Goal: Check status: Check status

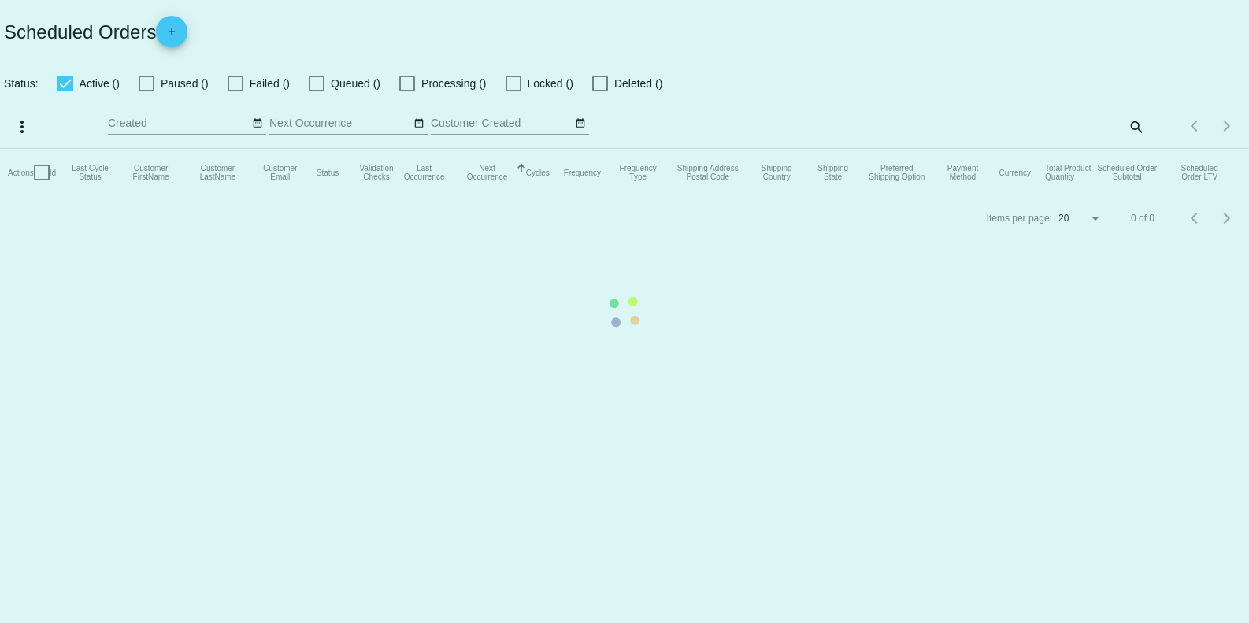
checkbox input "false"
checkbox input "true"
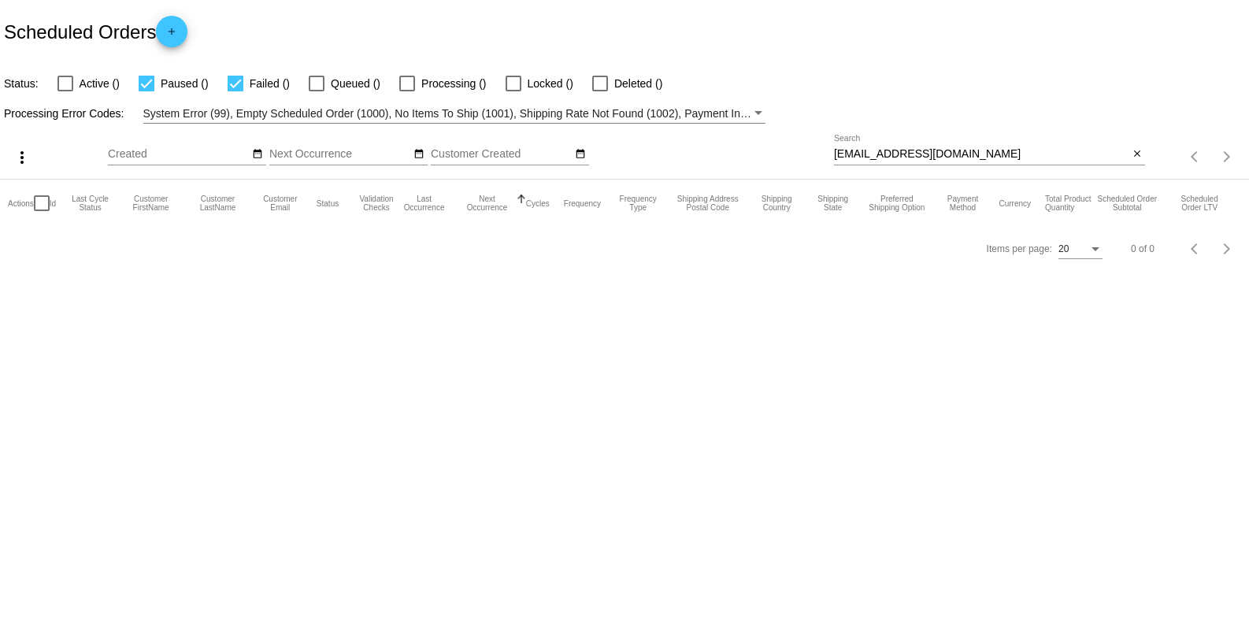
click at [946, 151] on input "plsau@hotmail.com" at bounding box center [981, 154] width 294 height 13
paste input "713986"
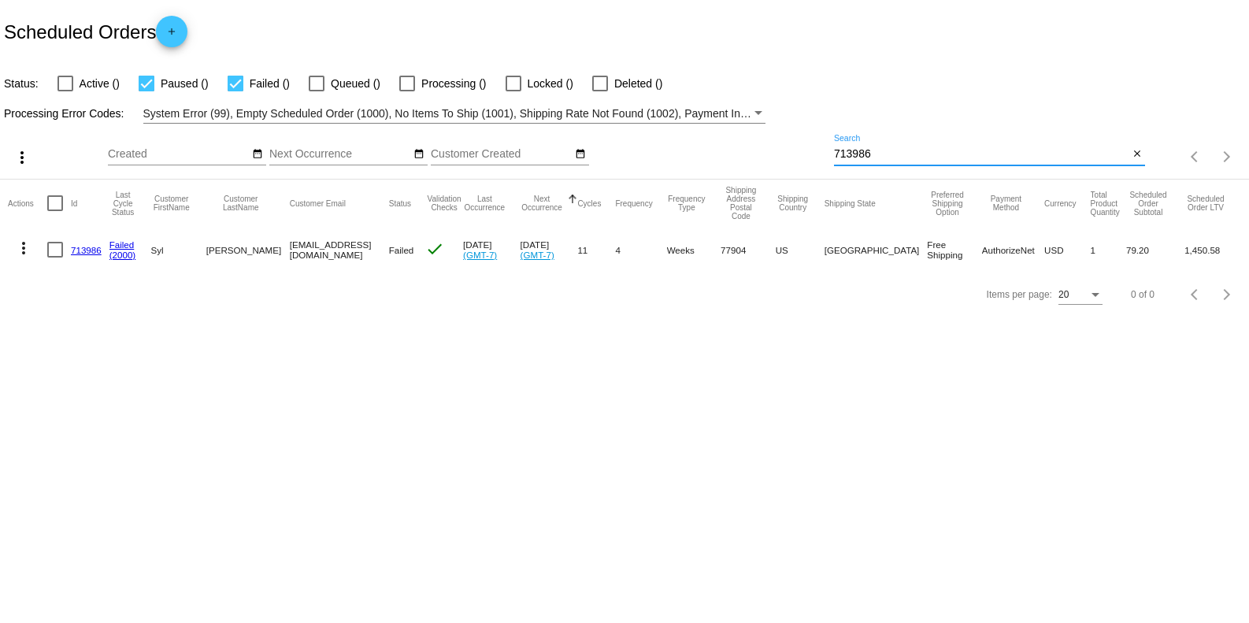
type input "713986"
click at [92, 253] on link "713986" at bounding box center [86, 250] width 31 height 10
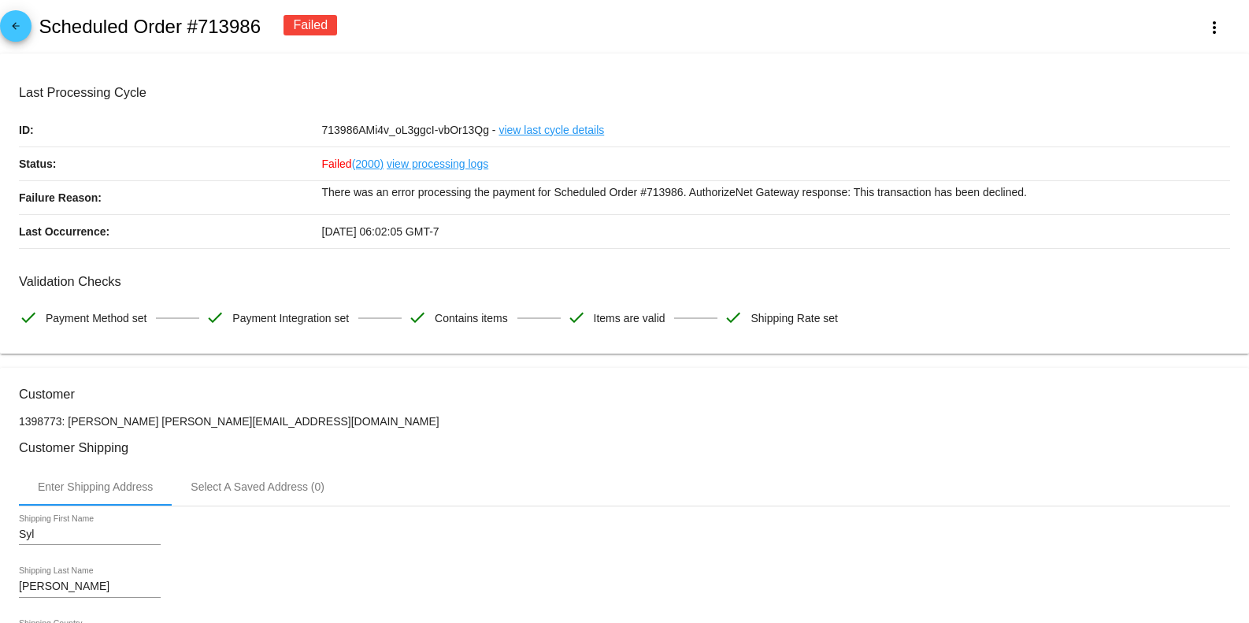
drag, startPoint x: 40, startPoint y: 21, endPoint x: 257, endPoint y: 35, distance: 217.7
click at [257, 35] on h2 "Scheduled Order #713986" at bounding box center [150, 27] width 222 height 22
copy h2 "Scheduled Order #713986"
click at [436, 35] on div "arrow_back Scheduled Order #713986 Failed more_vert" at bounding box center [624, 27] width 1249 height 54
drag, startPoint x: 191, startPoint y: 22, endPoint x: 266, endPoint y: 22, distance: 74.8
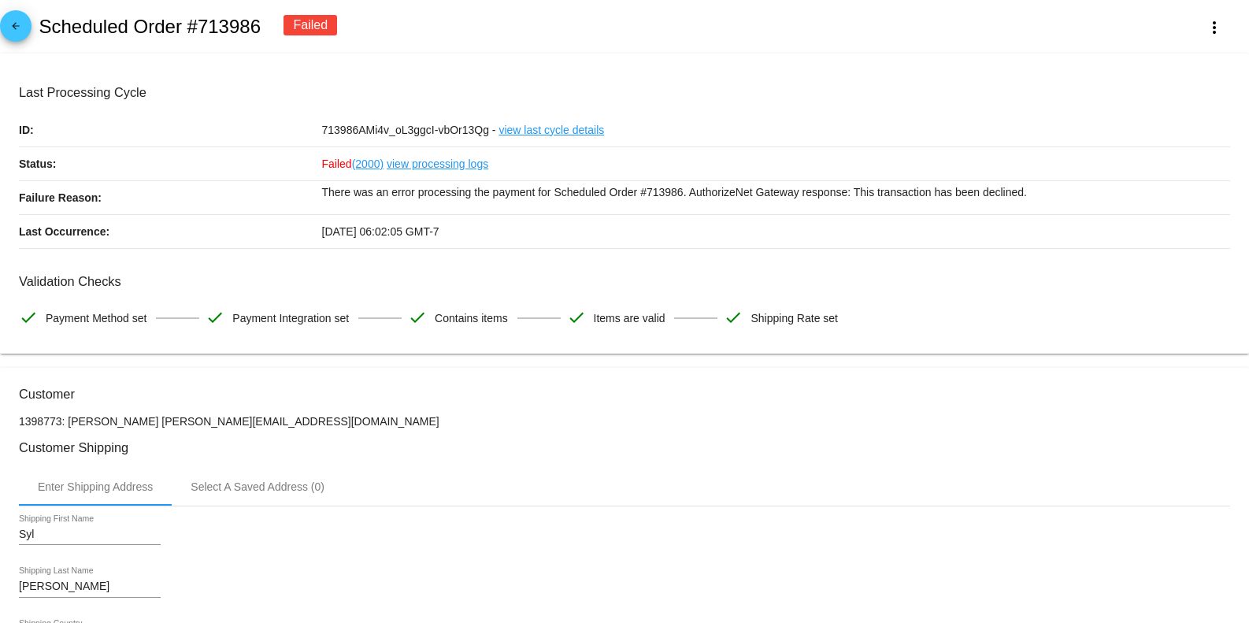
click at [266, 22] on div "arrow_back Scheduled Order #713986 Failed more_vert" at bounding box center [624, 27] width 1249 height 54
copy h2 "#713986"
click at [409, 165] on link "view processing logs" at bounding box center [438, 163] width 102 height 33
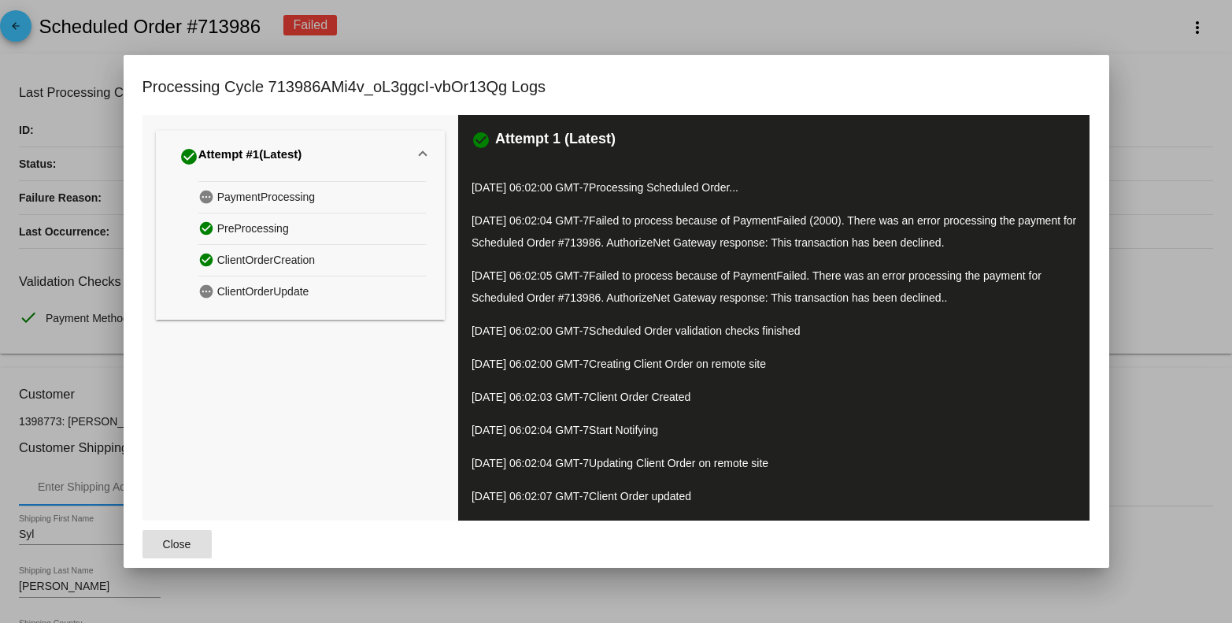
click at [1173, 447] on div at bounding box center [616, 311] width 1232 height 623
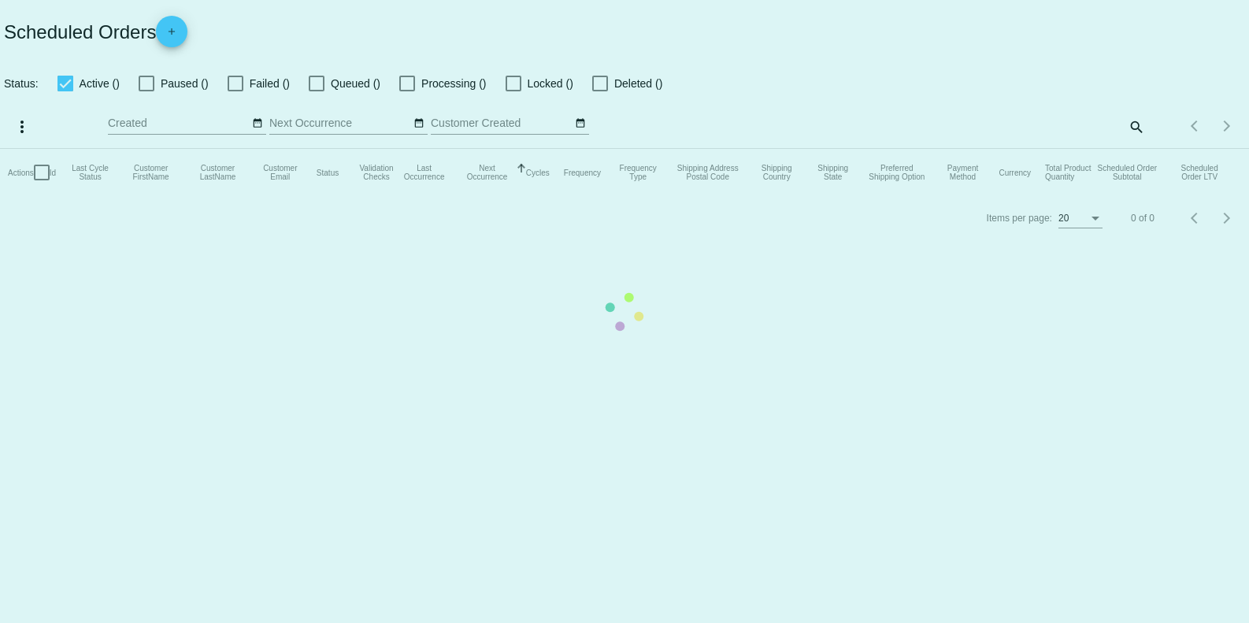
checkbox input "false"
checkbox input "true"
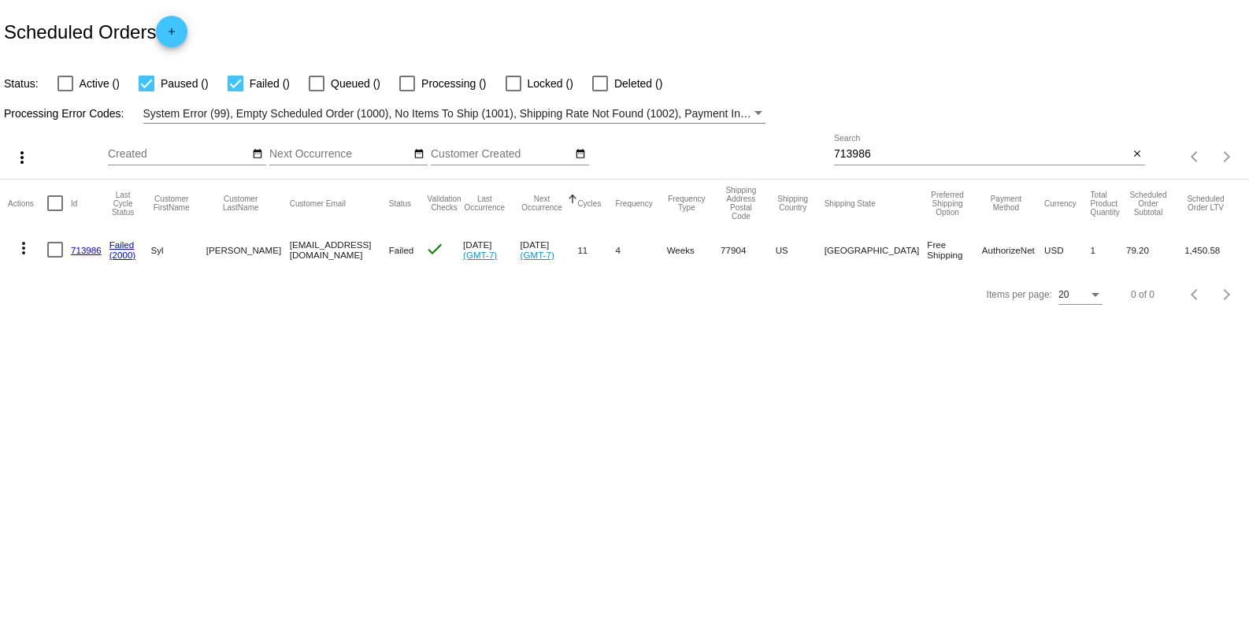
click at [908, 150] on input "713986" at bounding box center [981, 154] width 294 height 13
paste input "560014"
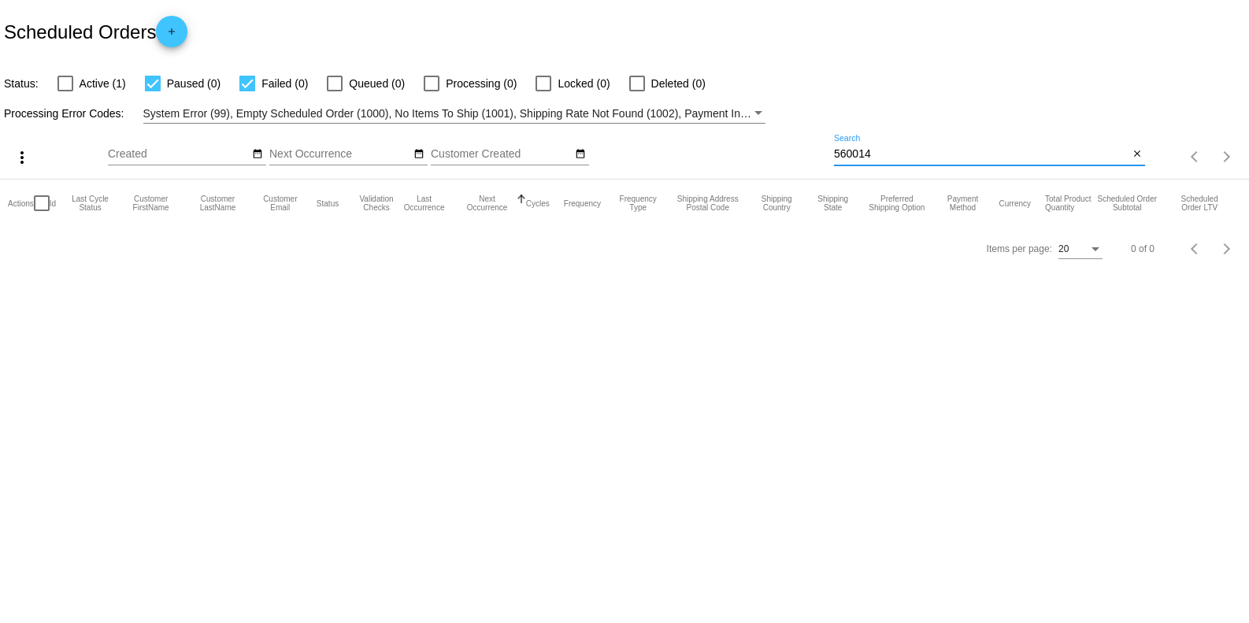
click at [899, 154] on input "560014" at bounding box center [981, 154] width 294 height 13
click at [892, 155] on input "560014" at bounding box center [981, 154] width 294 height 13
click at [891, 155] on input "560014" at bounding box center [981, 154] width 294 height 13
click at [894, 152] on input "560014" at bounding box center [981, 154] width 294 height 13
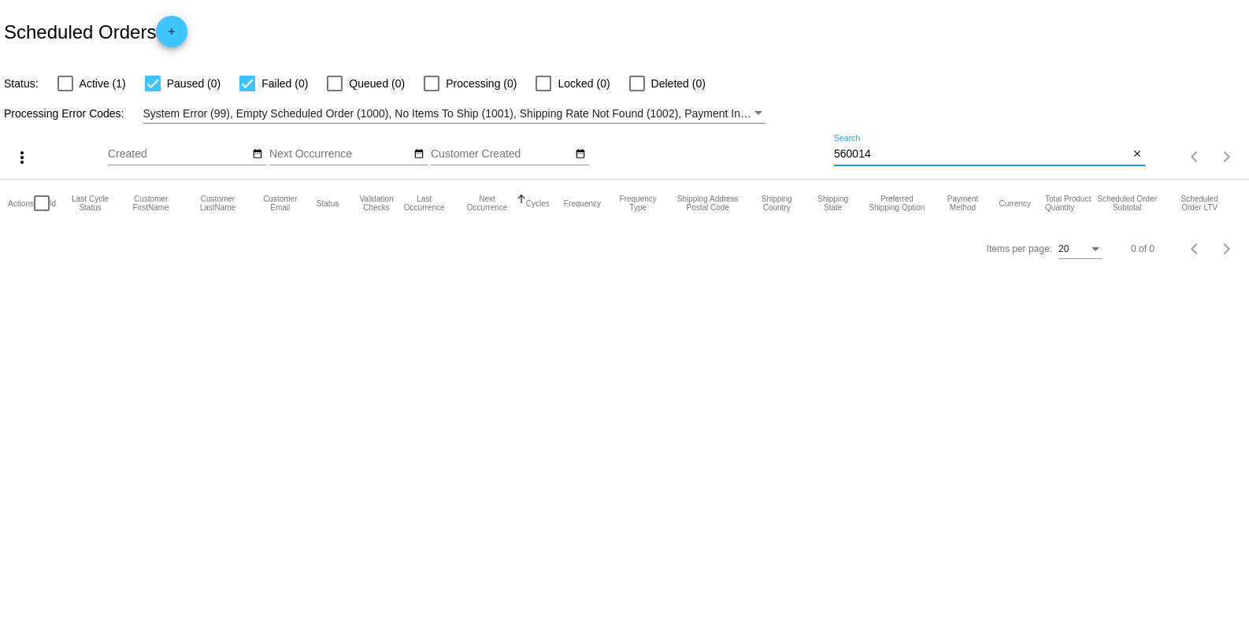
click at [894, 152] on input "560014" at bounding box center [981, 154] width 294 height 13
paste input "#"
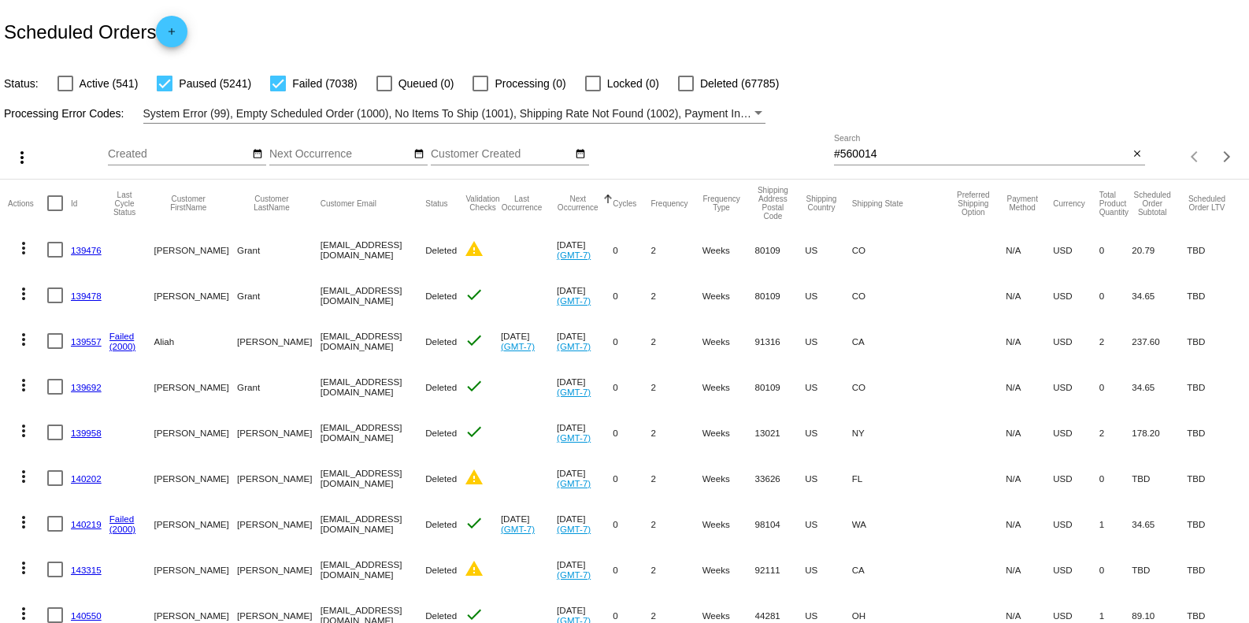
click at [882, 143] on div "#560014 Search" at bounding box center [981, 150] width 294 height 31
click at [870, 157] on input "#560014" at bounding box center [981, 154] width 294 height 13
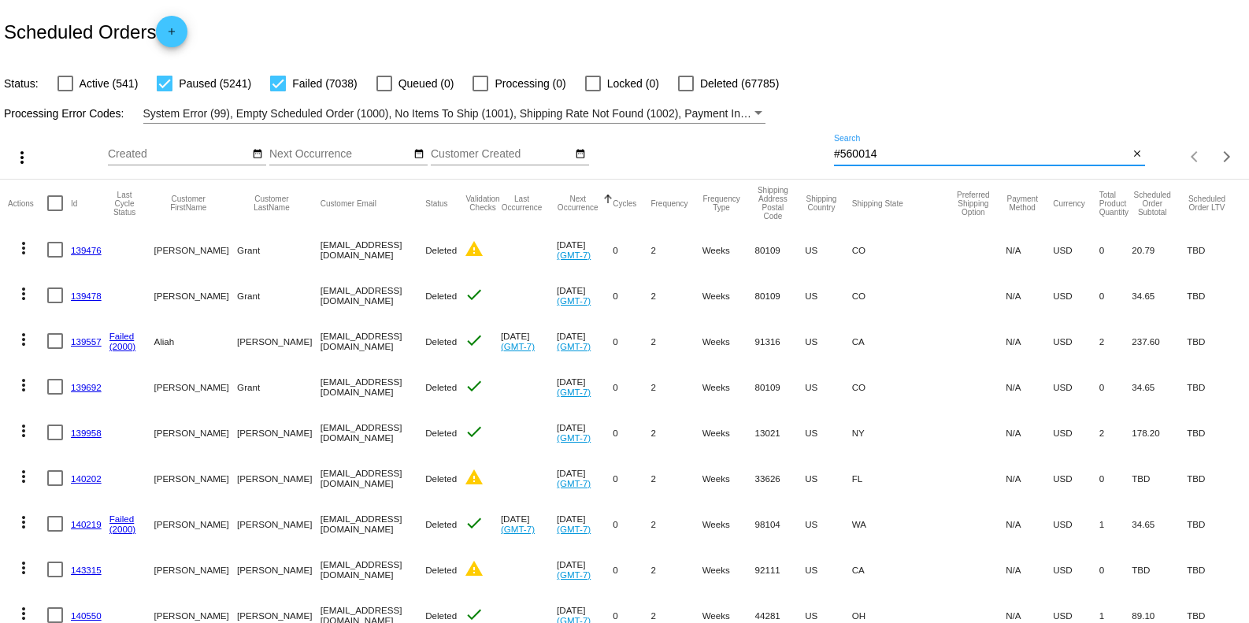
paste input "[PERSON_NAME][EMAIL_ADDRESS][DOMAIN_NAME]"
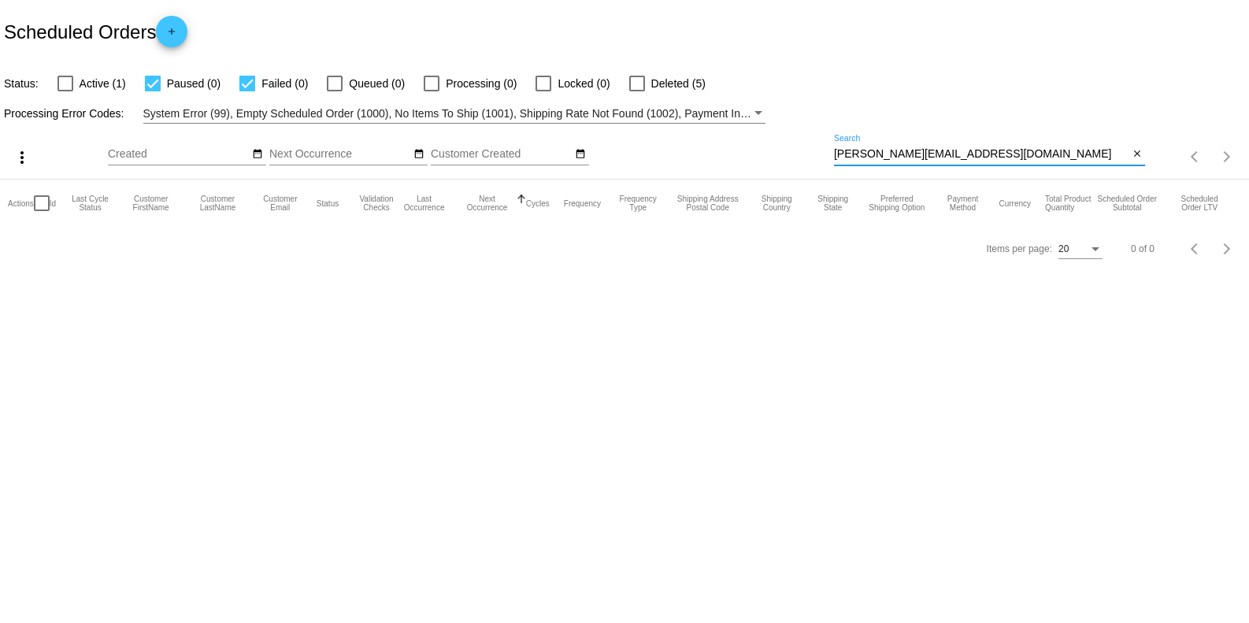
click at [955, 145] on div "[PERSON_NAME][EMAIL_ADDRESS][DOMAIN_NAME] Search" at bounding box center [981, 150] width 294 height 31
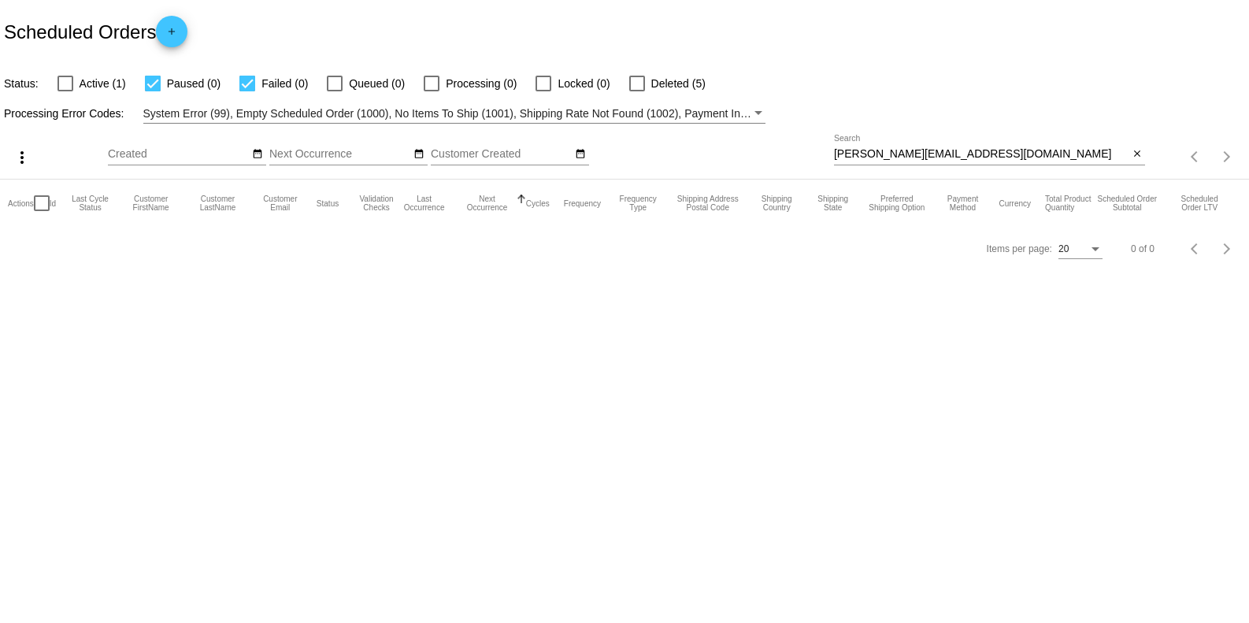
click at [955, 145] on div "[PERSON_NAME][EMAIL_ADDRESS][DOMAIN_NAME] Search" at bounding box center [981, 150] width 294 height 31
click at [951, 146] on div "[PERSON_NAME][EMAIL_ADDRESS][DOMAIN_NAME] Search" at bounding box center [981, 150] width 294 height 31
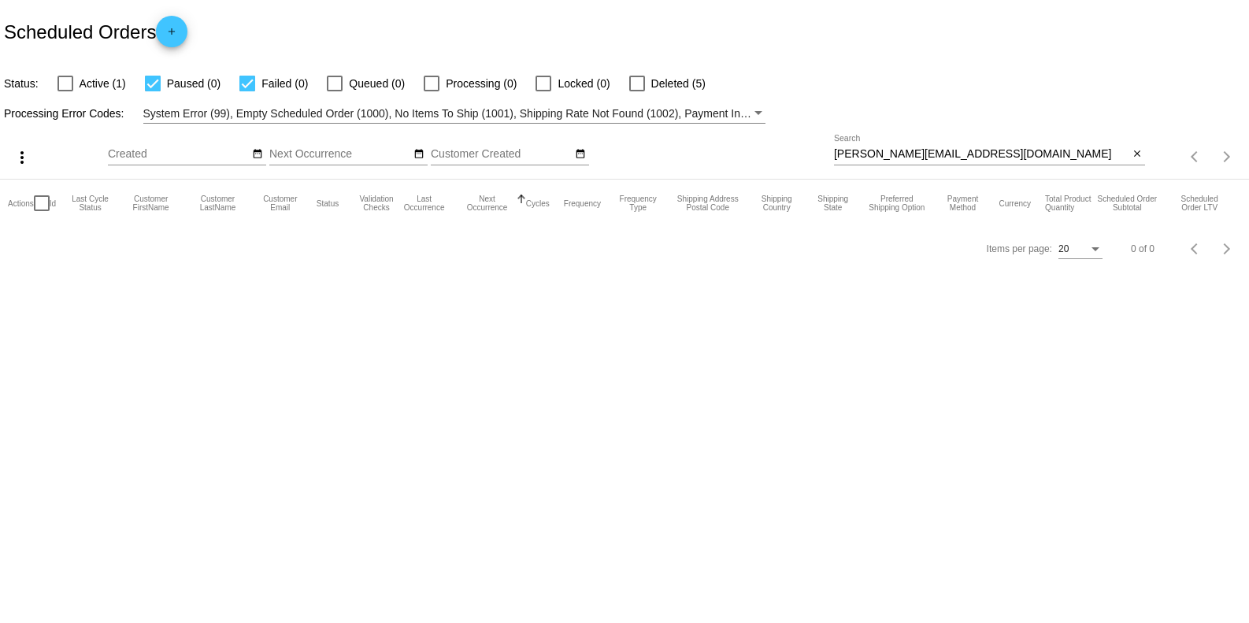
click at [951, 146] on div "[PERSON_NAME][EMAIL_ADDRESS][DOMAIN_NAME] Search" at bounding box center [981, 150] width 294 height 31
drag, startPoint x: 947, startPoint y: 154, endPoint x: 814, endPoint y: 165, distance: 133.6
click at [814, 165] on div "more_vert Oct Jan Feb Mar [DATE]" at bounding box center [624, 152] width 1249 height 56
paste input "#560014"
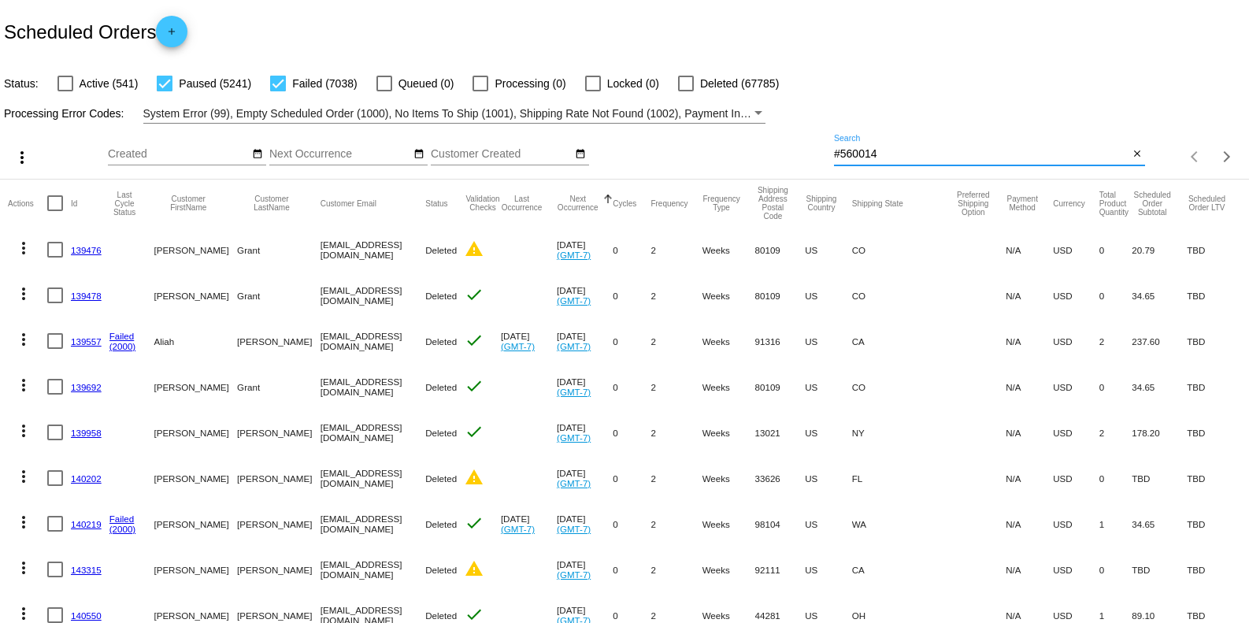
type input "#560014"
